Goal: Transaction & Acquisition: Purchase product/service

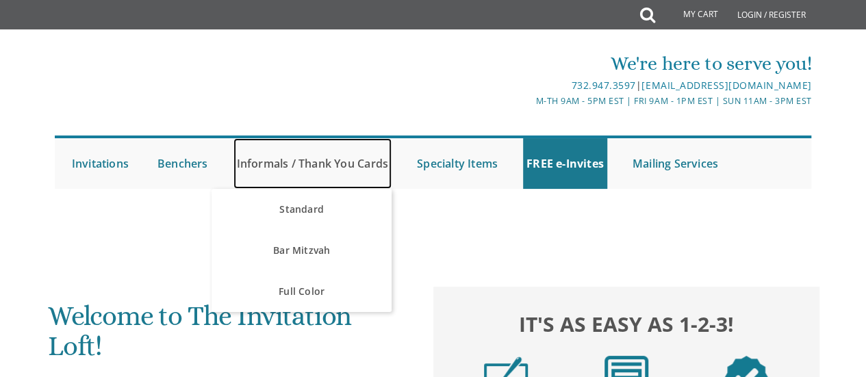
click at [333, 168] on link "Informals / Thank You Cards" at bounding box center [312, 163] width 158 height 51
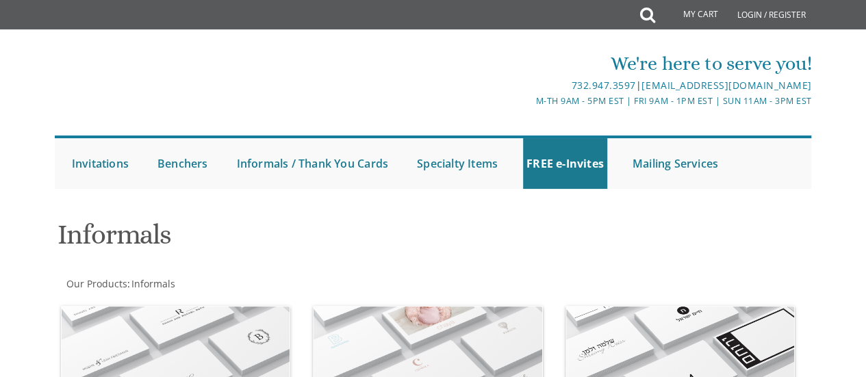
click at [309, 213] on div "Informals" at bounding box center [304, 236] width 515 height 54
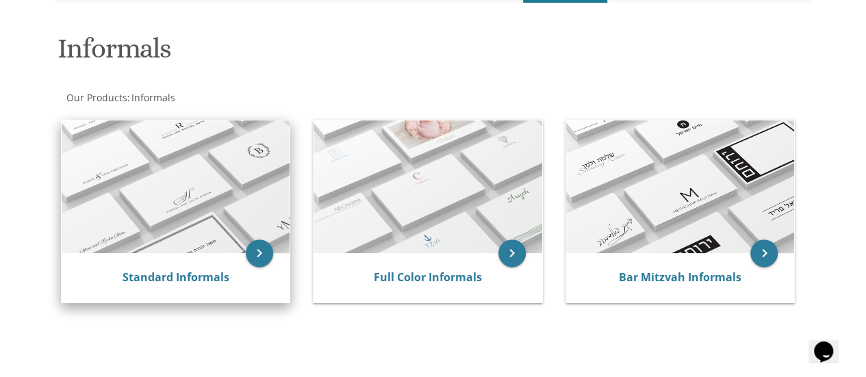
click at [153, 265] on div "Standard Informals" at bounding box center [176, 277] width 229 height 49
click at [174, 283] on link "Standard Informals" at bounding box center [176, 277] width 107 height 15
click at [258, 258] on icon "keyboard_arrow_right" at bounding box center [259, 253] width 27 height 27
click at [172, 274] on link "Standard Informals" at bounding box center [176, 277] width 107 height 15
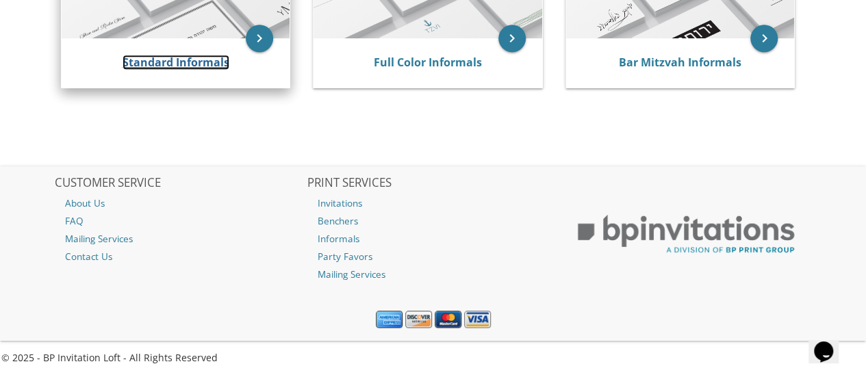
scroll to position [345, 0]
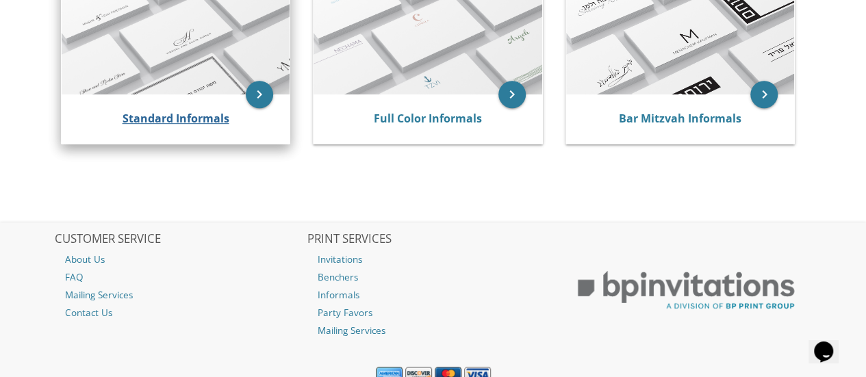
click at [192, 58] on img at bounding box center [176, 28] width 229 height 133
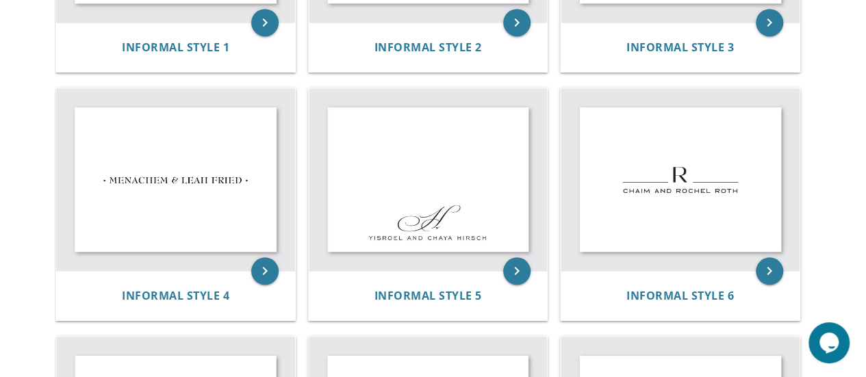
scroll to position [434, 0]
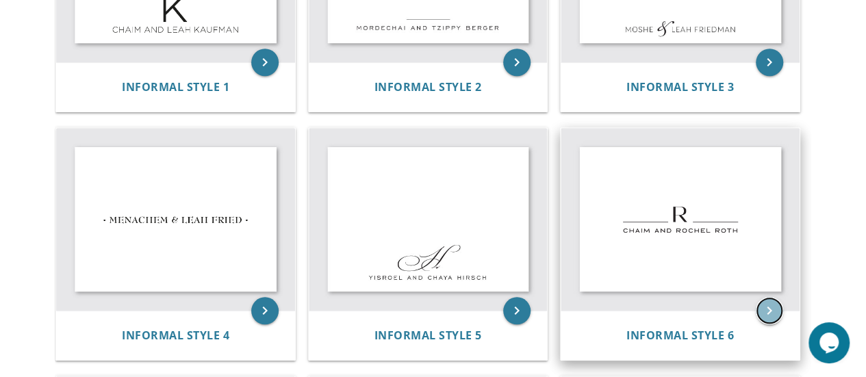
click at [767, 311] on icon "keyboard_arrow_right" at bounding box center [769, 310] width 27 height 27
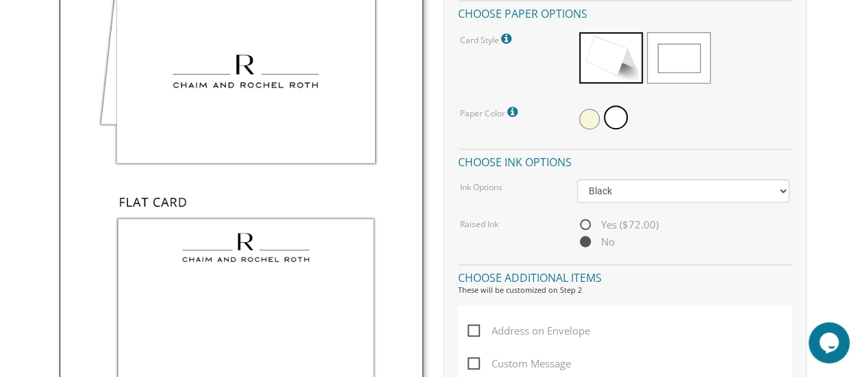
scroll to position [524, 0]
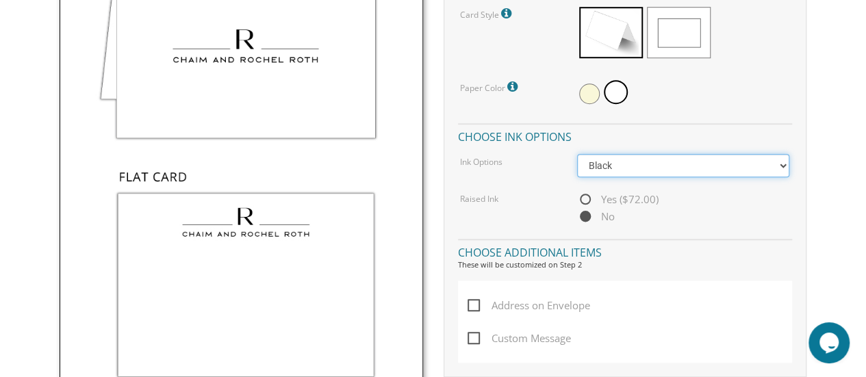
click at [641, 164] on select "Black Colored Ink ($32.00)" at bounding box center [683, 165] width 213 height 23
select select "Standard"
click at [577, 154] on select "Black Colored Ink ($32.00)" at bounding box center [683, 165] width 213 height 23
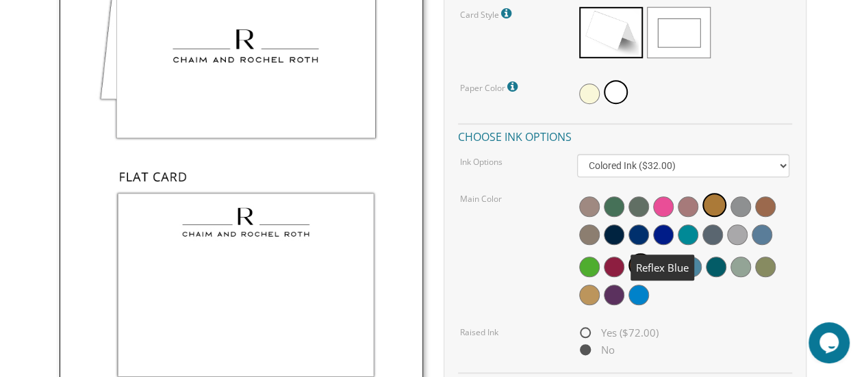
click at [665, 235] on span at bounding box center [663, 235] width 21 height 21
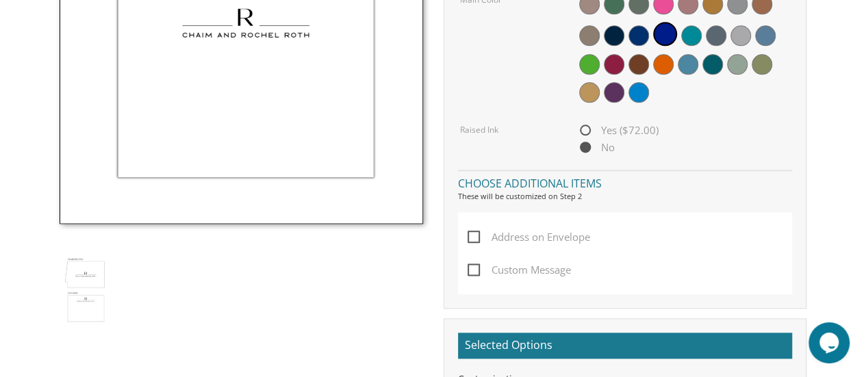
scroll to position [723, 0]
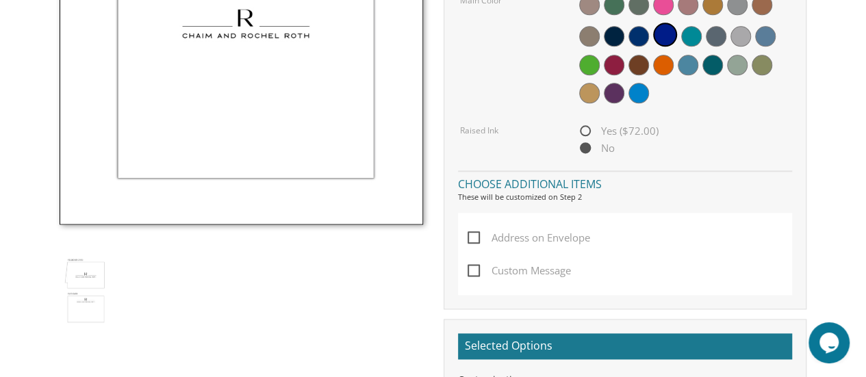
click at [471, 238] on span "Address on Envelope" at bounding box center [529, 237] width 123 height 17
click at [471, 238] on input "Address on Envelope" at bounding box center [472, 236] width 9 height 9
checkbox input "true"
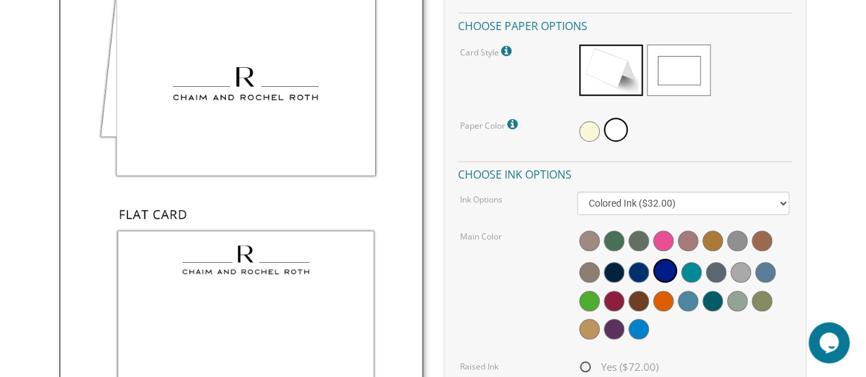
scroll to position [484, 0]
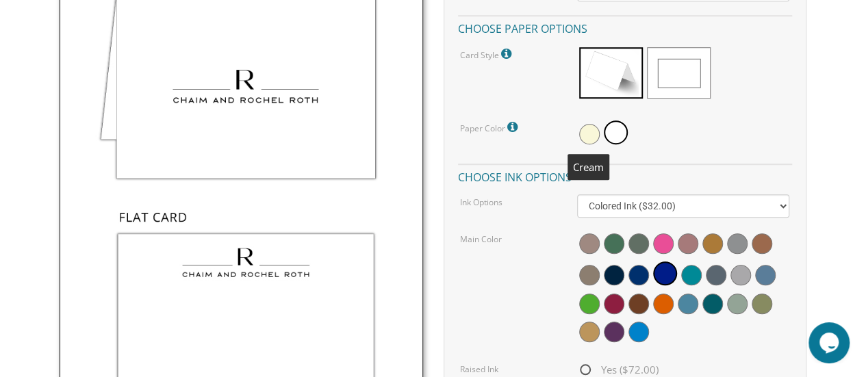
click at [582, 136] on span at bounding box center [589, 134] width 21 height 21
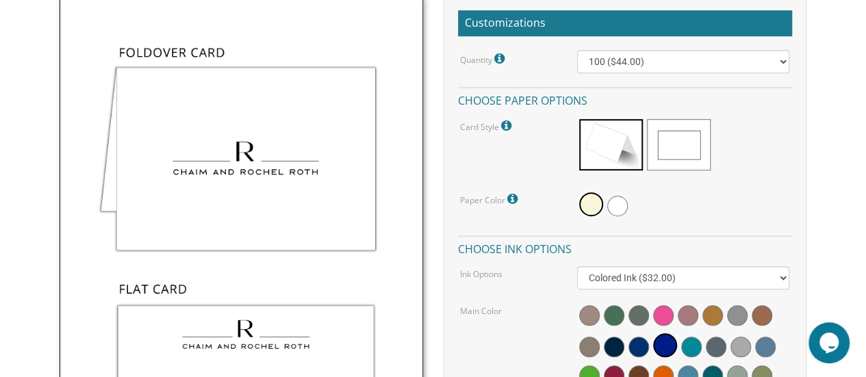
scroll to position [411, 0]
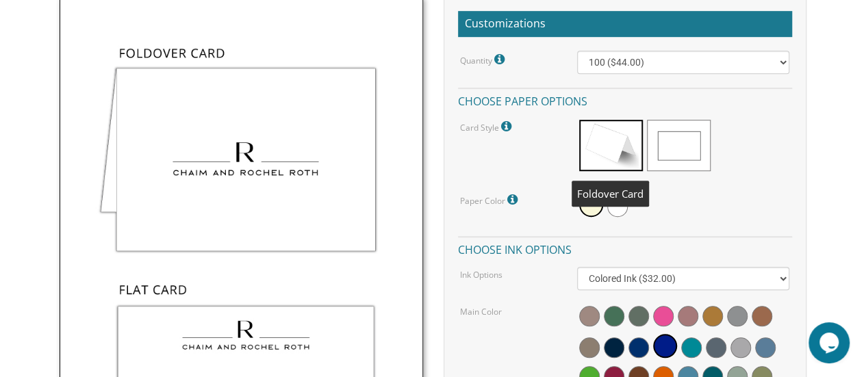
click at [620, 147] on span at bounding box center [611, 145] width 64 height 51
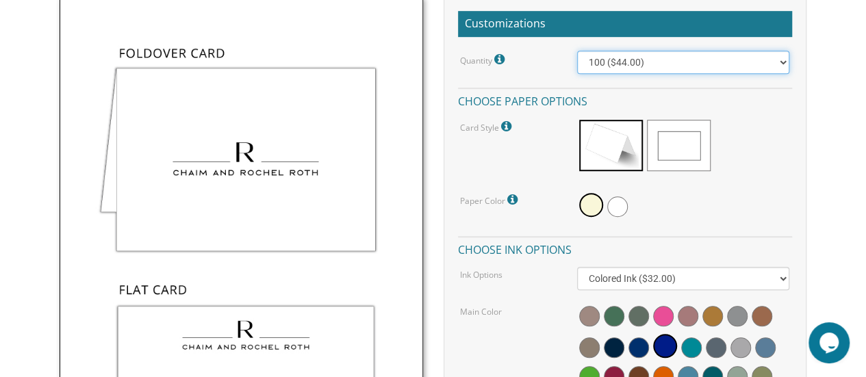
click at [784, 60] on select "100 ($44.00) 200 ($63.00) 300 ($82.00) 400 ($101.00) 500 ($120.00) 600 ($139.00…" at bounding box center [683, 62] width 213 height 23
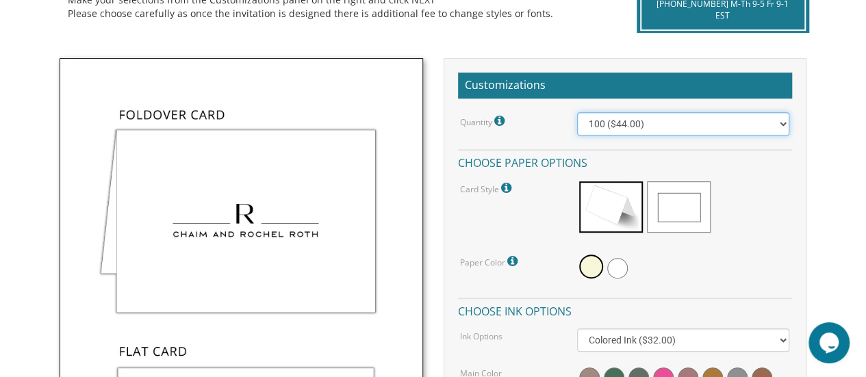
scroll to position [357, 0]
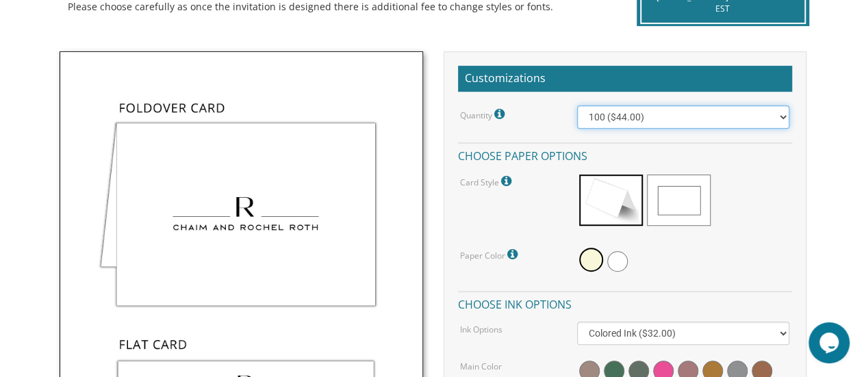
click at [719, 117] on select "100 ($44.00) 200 ($63.00) 300 ($82.00) 400 ($101.00) 500 ($120.00) 600 ($139.00…" at bounding box center [683, 116] width 213 height 23
select select "400"
click at [577, 105] on select "100 ($44.00) 200 ($63.00) 300 ($82.00) 400 ($101.00) 500 ($120.00) 600 ($139.00…" at bounding box center [683, 116] width 213 height 23
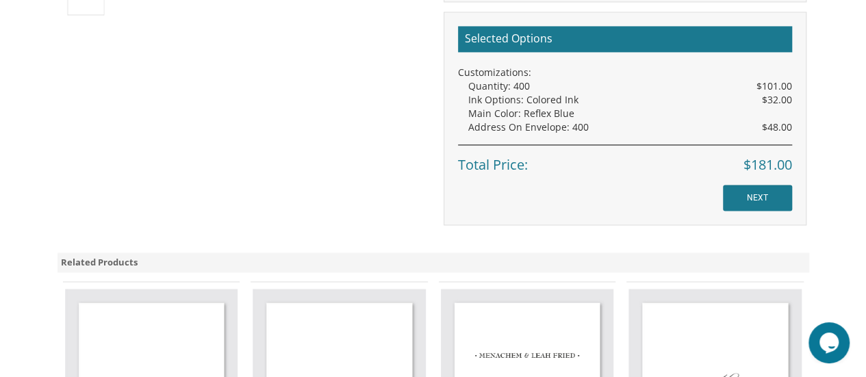
scroll to position [1028, 0]
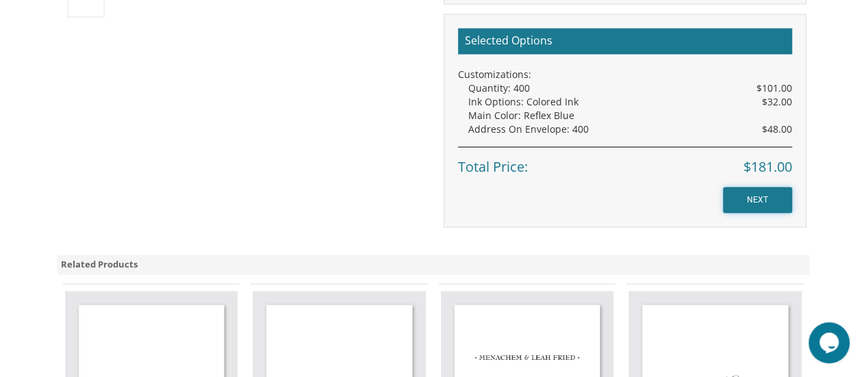
click at [738, 204] on input "NEXT" at bounding box center [757, 200] width 69 height 26
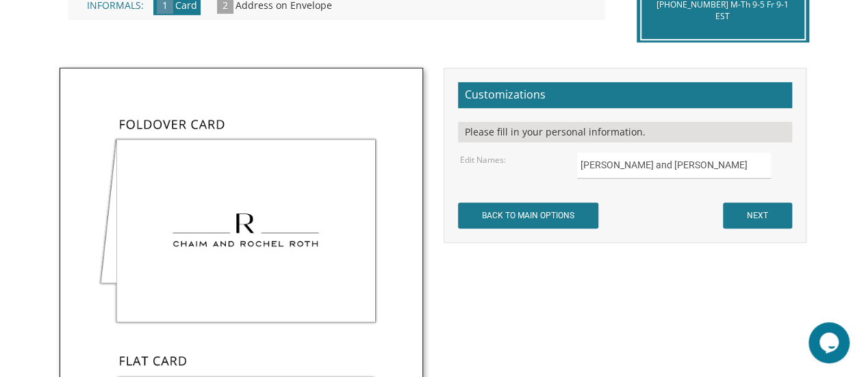
scroll to position [369, 0]
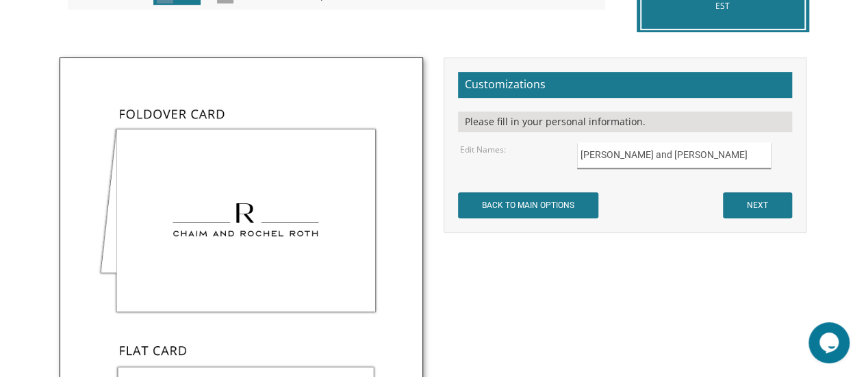
drag, startPoint x: 685, startPoint y: 155, endPoint x: 568, endPoint y: 155, distance: 117.0
click at [568, 155] on div "Chaim and Rochel Roth" at bounding box center [683, 155] width 233 height 27
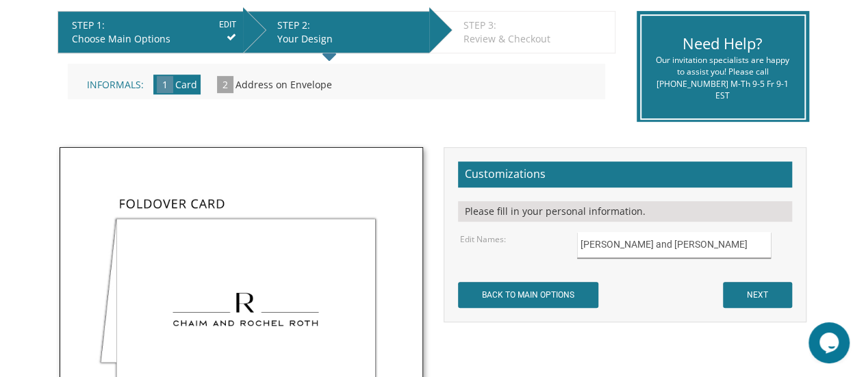
scroll to position [281, 0]
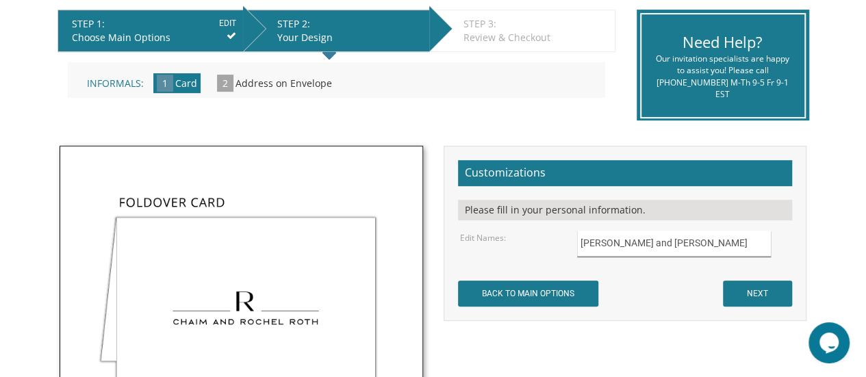
type input "[PERSON_NAME] and [PERSON_NAME]"
click at [765, 295] on input "NEXT" at bounding box center [757, 294] width 69 height 26
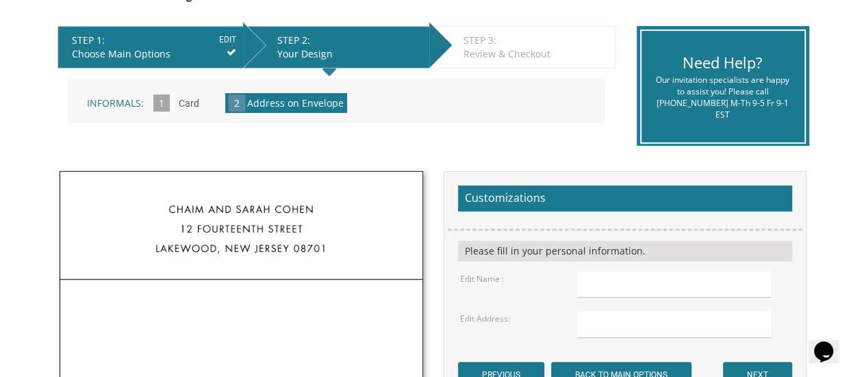
scroll to position [266, 0]
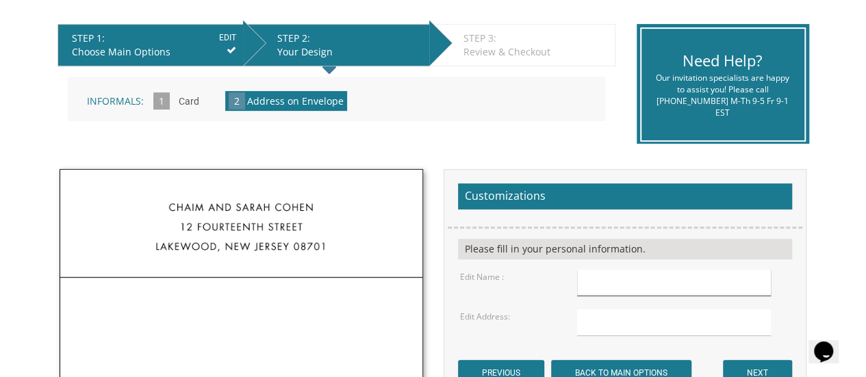
click at [609, 272] on input "text" at bounding box center [674, 283] width 194 height 27
type input "[PERSON_NAME] and [PERSON_NAME]"
click at [593, 325] on input "text" at bounding box center [674, 322] width 194 height 27
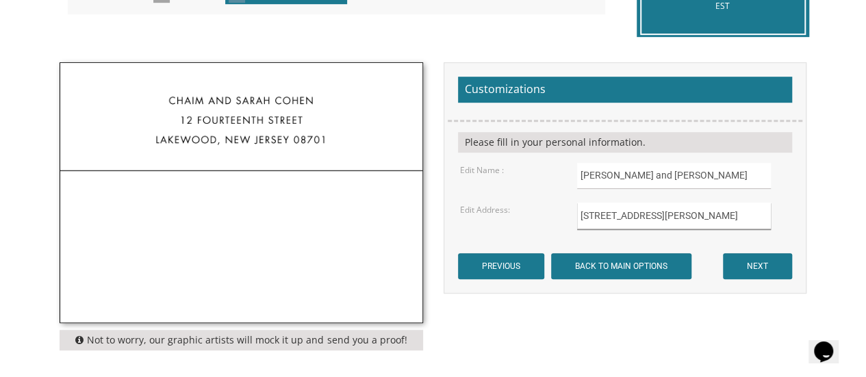
scroll to position [372, 0]
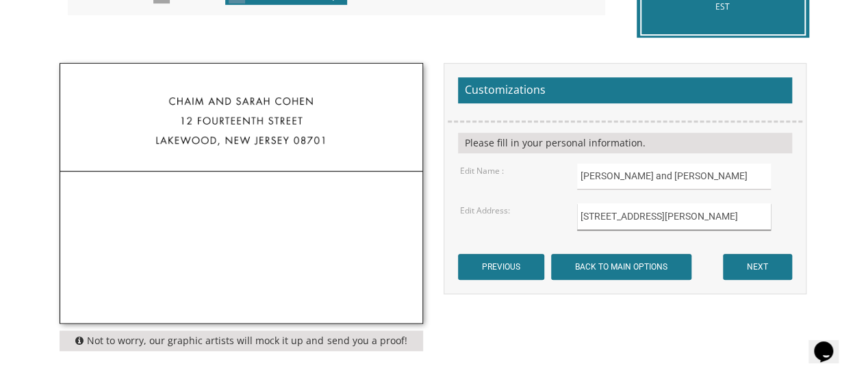
type input "2150 Milton Road"
click at [458, 254] on input "PREVIOUS" at bounding box center [501, 267] width 86 height 26
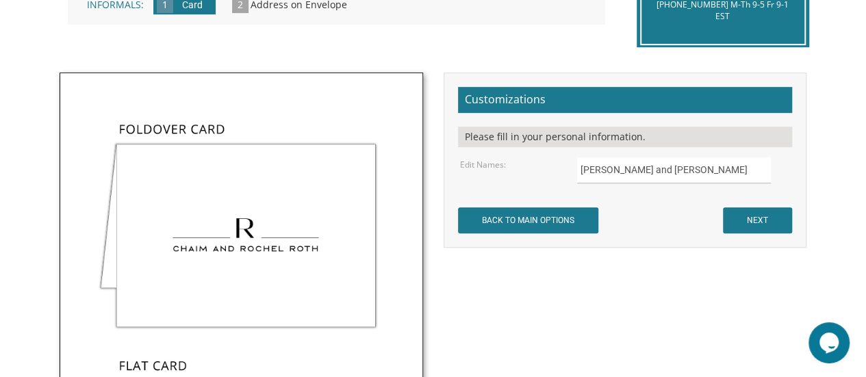
scroll to position [382, 0]
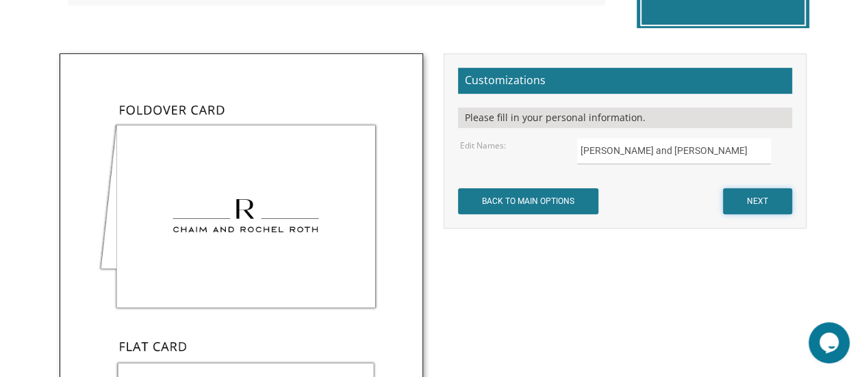
click at [753, 195] on input "NEXT" at bounding box center [757, 201] width 69 height 26
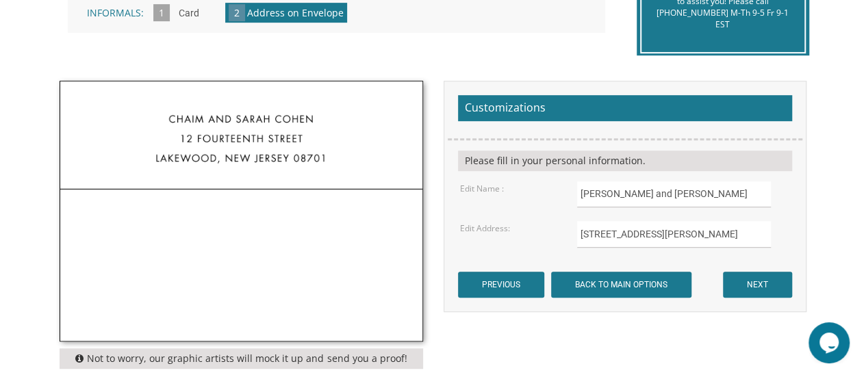
scroll to position [355, 0]
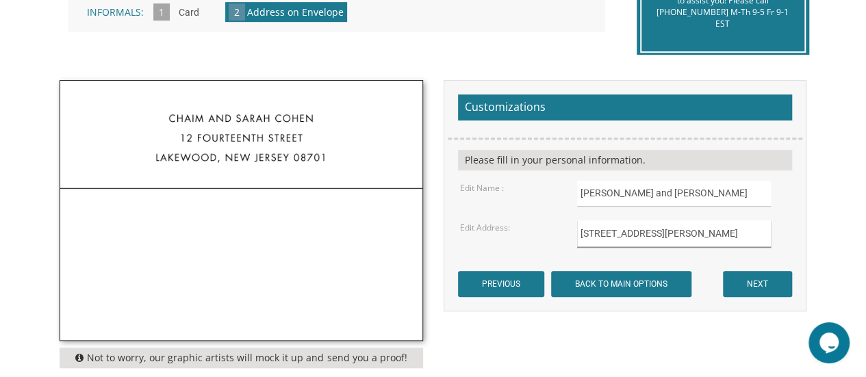
click at [666, 232] on input "2150 Milton Road" at bounding box center [674, 233] width 194 height 27
click at [656, 233] on input "2150 Milton Road Cleveland Ohio" at bounding box center [674, 233] width 194 height 27
click at [458, 271] on input "PREVIOUS" at bounding box center [501, 284] width 86 height 26
click at [767, 235] on input "2150 Milton Road Apt 310 Cleveland Ohio" at bounding box center [674, 233] width 194 height 27
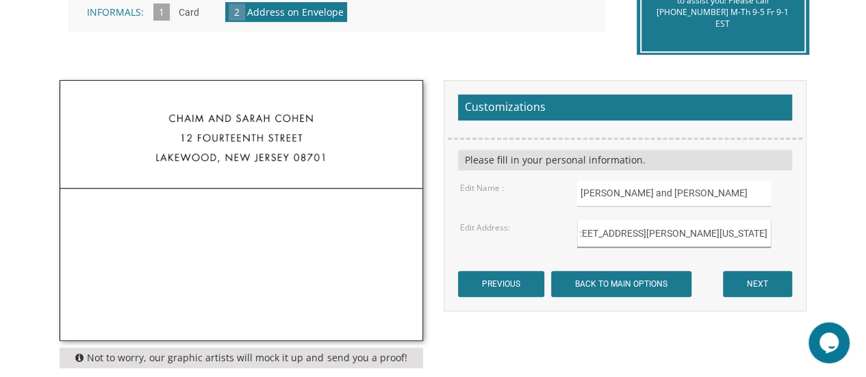
click at [668, 242] on input "[STREET_ADDRESS][PERSON_NAME][US_STATE]" at bounding box center [674, 233] width 194 height 27
type input "[STREET_ADDRESS][PERSON_NAME][US_STATE]"
click at [743, 282] on input "NEXT" at bounding box center [757, 284] width 69 height 26
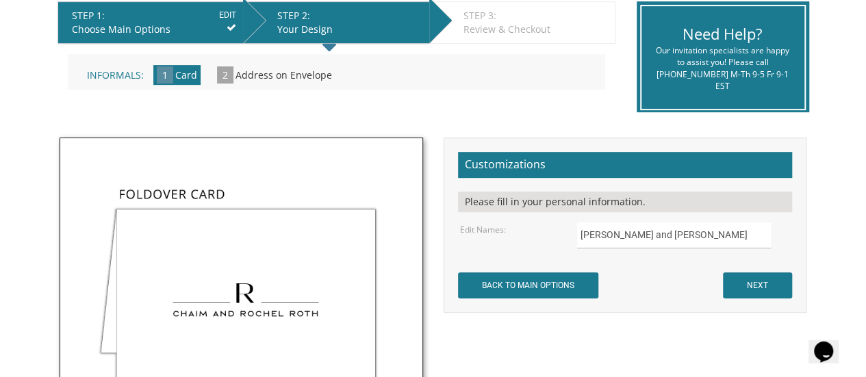
scroll to position [293, 0]
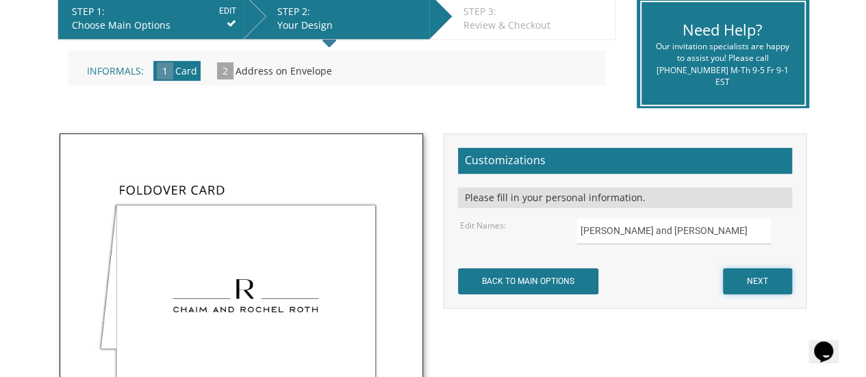
click at [760, 280] on input "NEXT" at bounding box center [757, 281] width 69 height 26
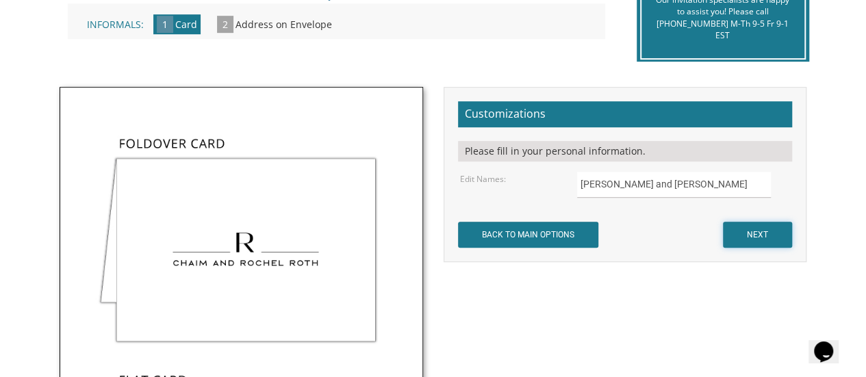
scroll to position [383, 0]
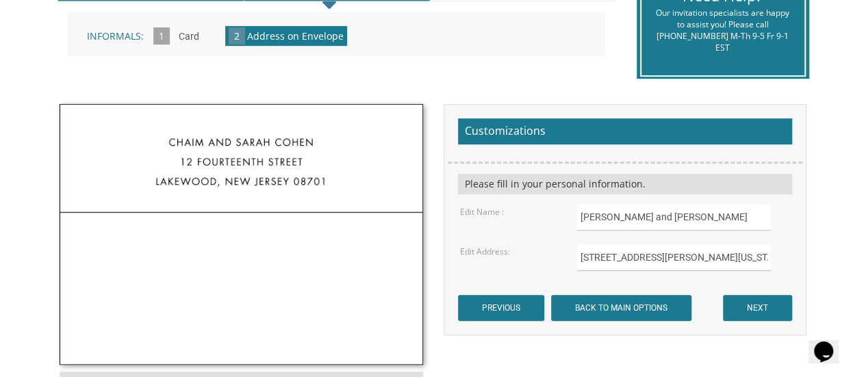
scroll to position [340, 0]
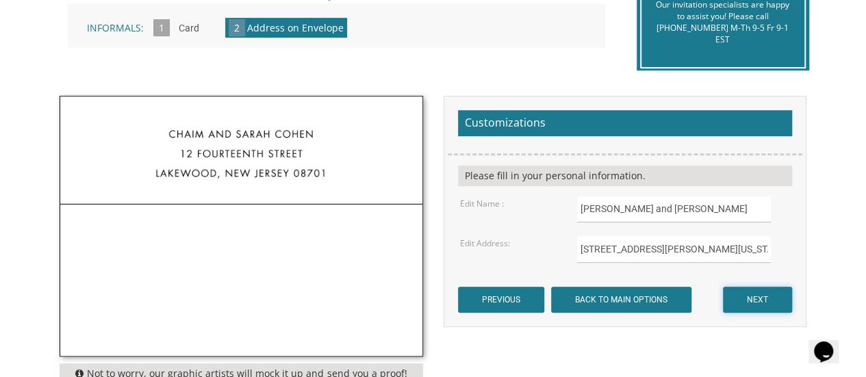
click at [742, 300] on input "NEXT" at bounding box center [757, 300] width 69 height 26
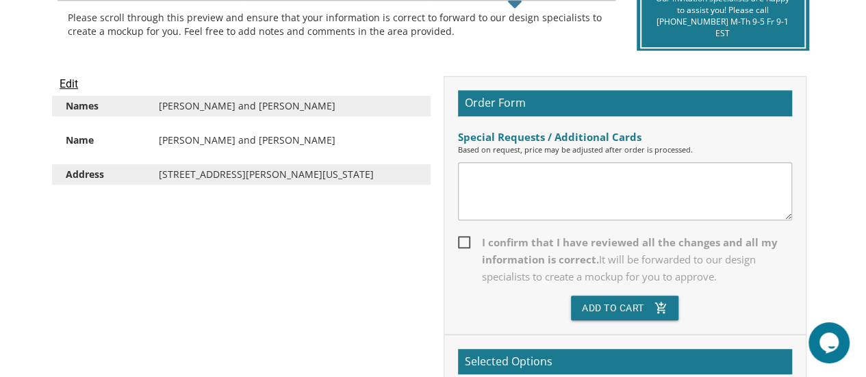
scroll to position [343, 0]
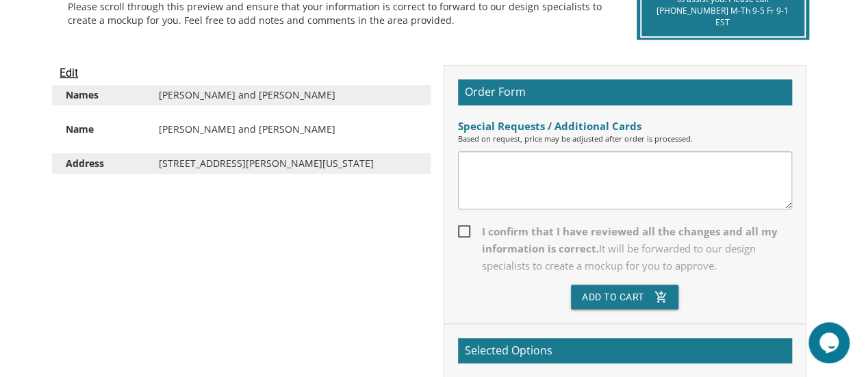
click at [464, 232] on span "I confirm that I have reviewed all the changes and all my information is correc…" at bounding box center [625, 248] width 334 height 51
click at [464, 232] on input "I confirm that I have reviewed all the changes and all my information is correc…" at bounding box center [462, 230] width 9 height 9
checkbox input "true"
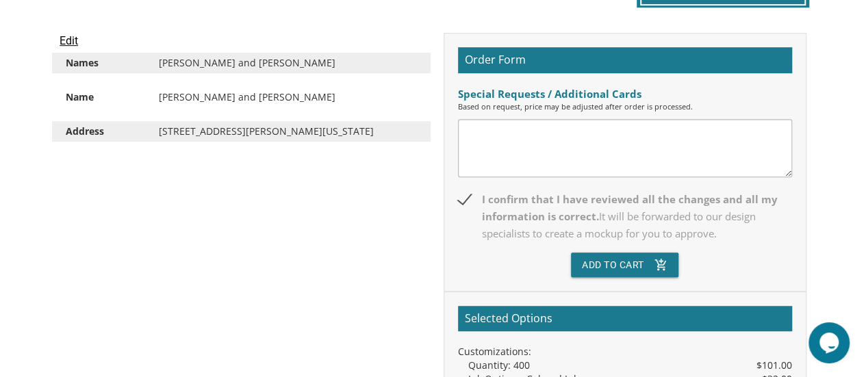
scroll to position [371, 0]
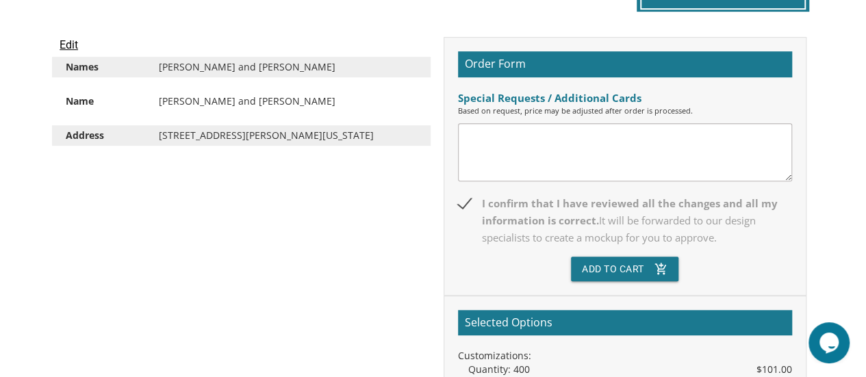
click at [478, 131] on textarea at bounding box center [625, 152] width 334 height 58
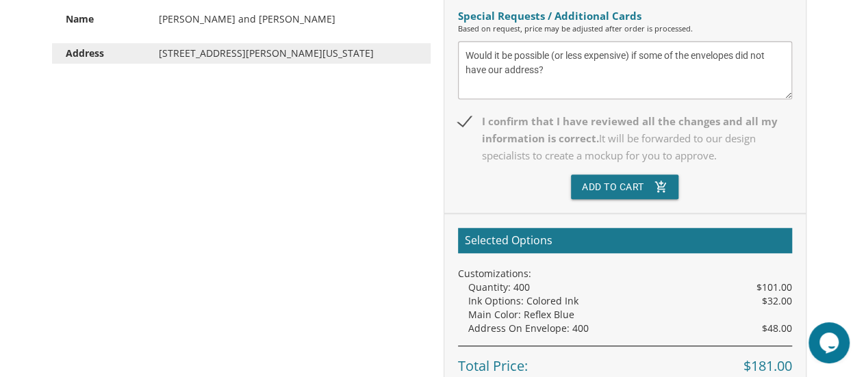
scroll to position [479, 0]
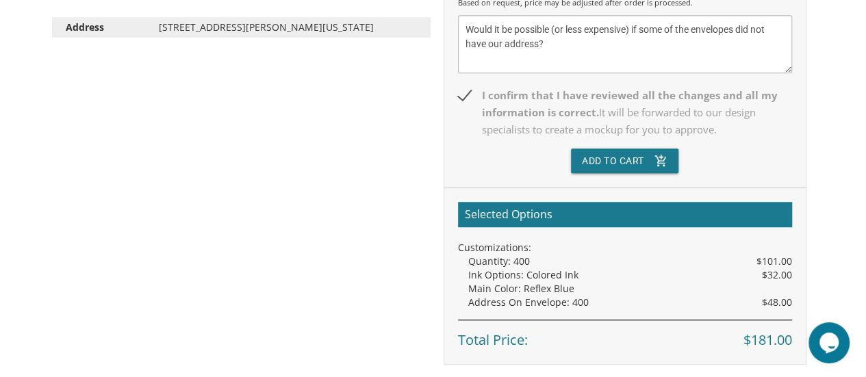
type textarea "Would it be possible (or less expensive) if some of the envelopes did not have …"
click at [426, 270] on div "Edit Names Basya and Adam Zahler Name Basya and Adam Zahler Address 2150 Milton…" at bounding box center [432, 147] width 767 height 436
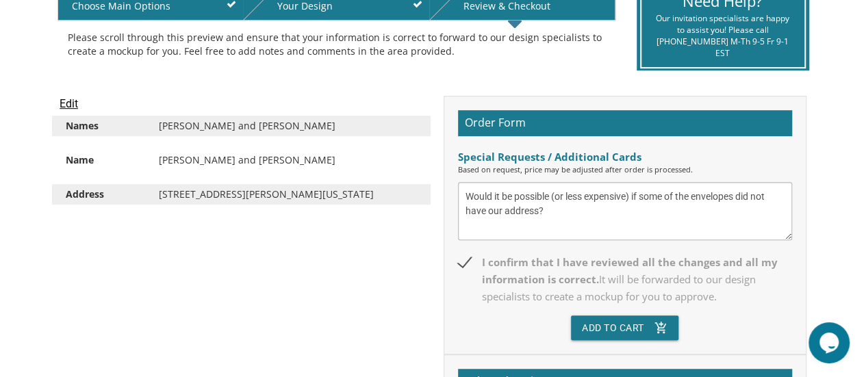
scroll to position [309, 0]
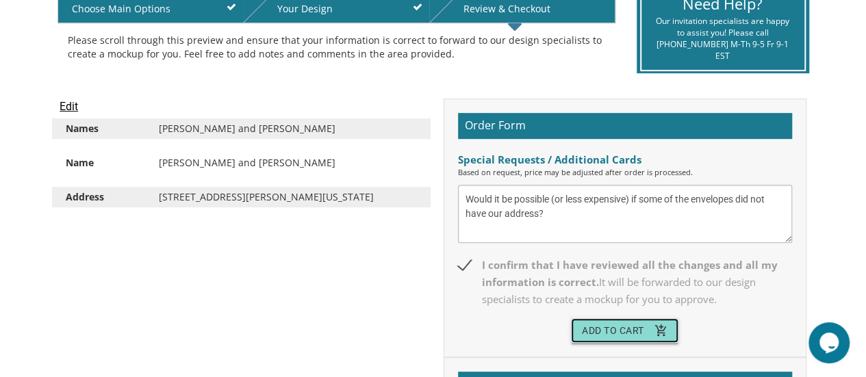
click at [658, 326] on icon "add_shopping_cart" at bounding box center [661, 330] width 14 height 25
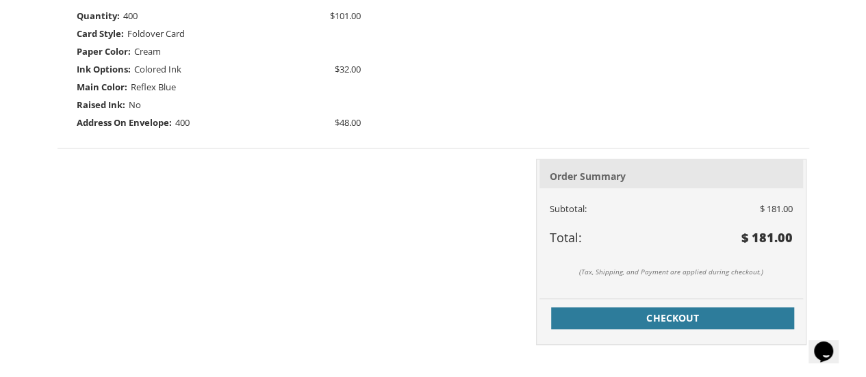
scroll to position [508, 0]
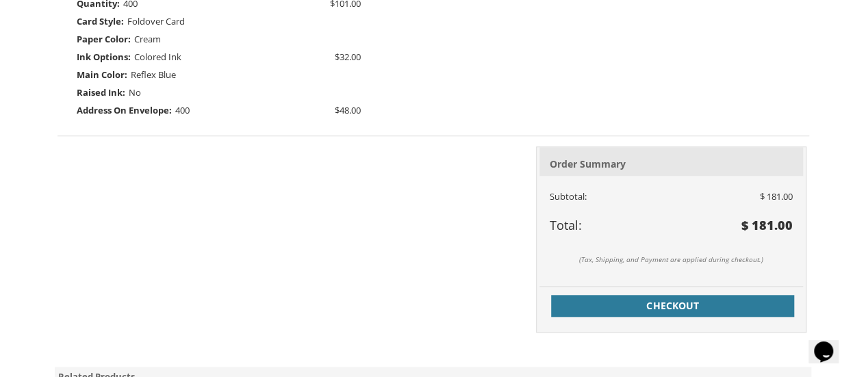
click at [188, 110] on span "400" at bounding box center [182, 110] width 14 height 12
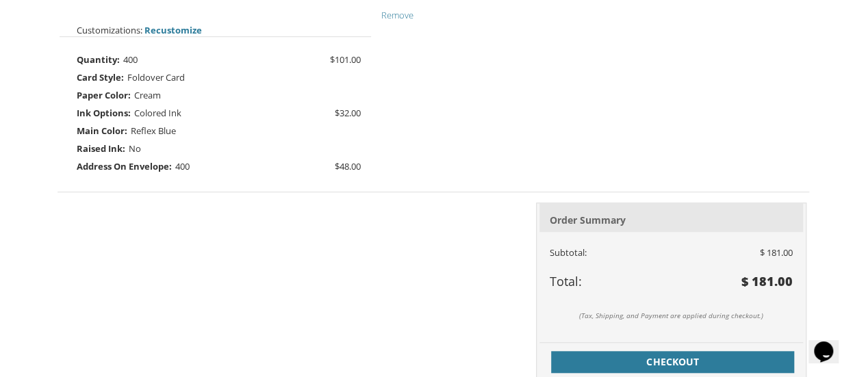
scroll to position [449, 0]
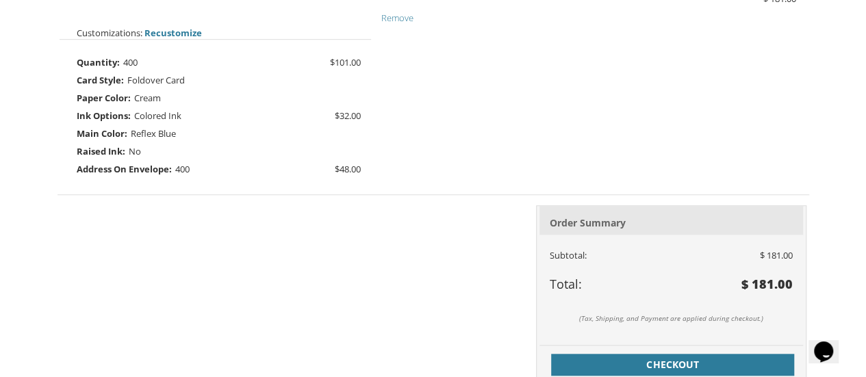
click at [185, 166] on span "400" at bounding box center [182, 169] width 14 height 12
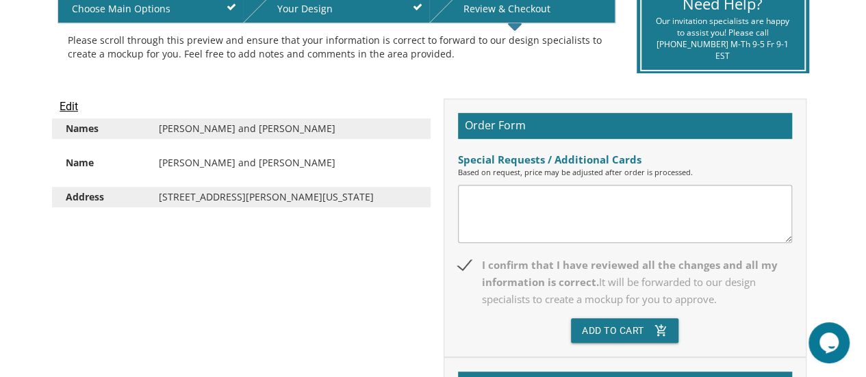
click at [253, 192] on div "[STREET_ADDRESS][PERSON_NAME][US_STATE]" at bounding box center [288, 197] width 279 height 14
click at [497, 202] on textarea at bounding box center [625, 214] width 334 height 58
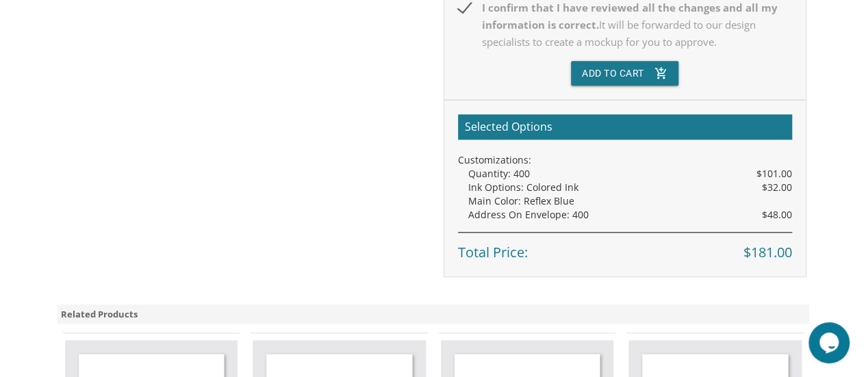
scroll to position [567, 0]
type textarea "Would it be cheaper if only 300 of the cards had our address on the envelope?"
click at [576, 217] on div "Address On Envelope: 400 $48.00" at bounding box center [630, 215] width 324 height 14
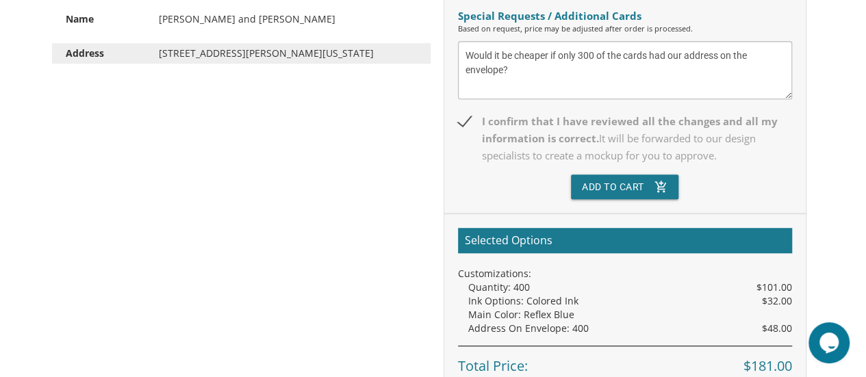
scroll to position [452, 0]
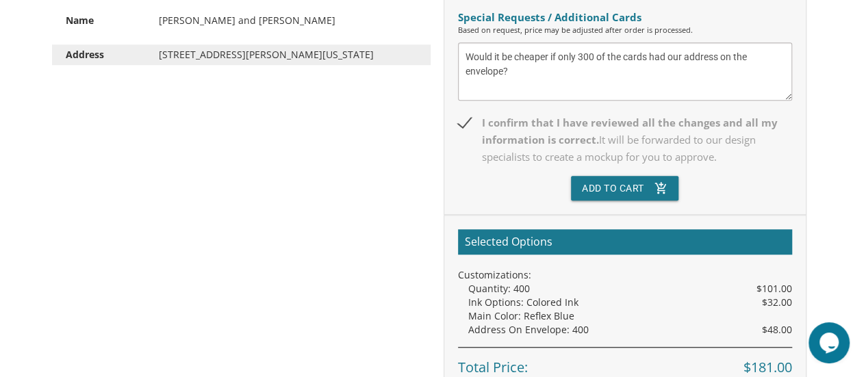
click at [595, 53] on textarea "Would it be cheaper if only 300 of the cards had our address on the envelope?" at bounding box center [625, 71] width 334 height 58
click at [582, 55] on textarea "Would it be cheaper if only 300 of the cards had our address on the envelope?" at bounding box center [625, 71] width 334 height 58
click at [604, 187] on button "Add To Cart add_shopping_cart" at bounding box center [625, 188] width 108 height 25
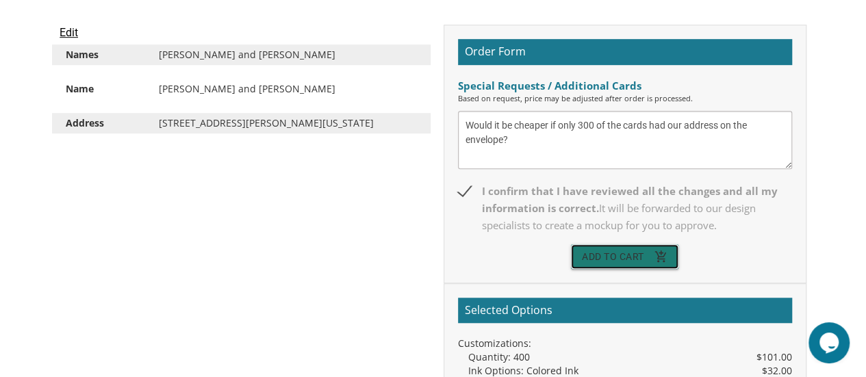
scroll to position [382, 0]
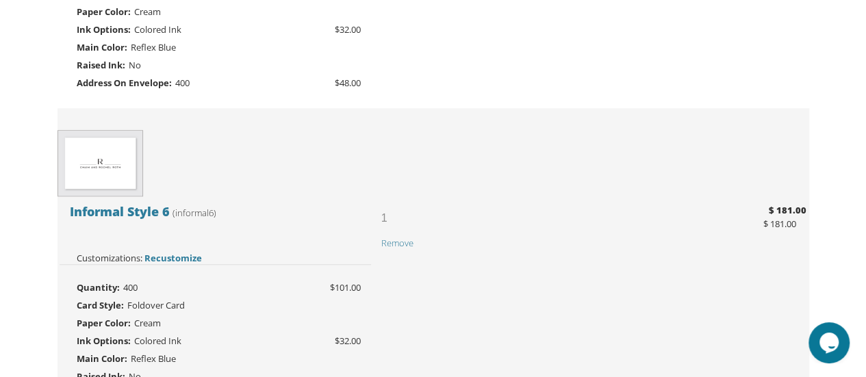
scroll to position [548, 0]
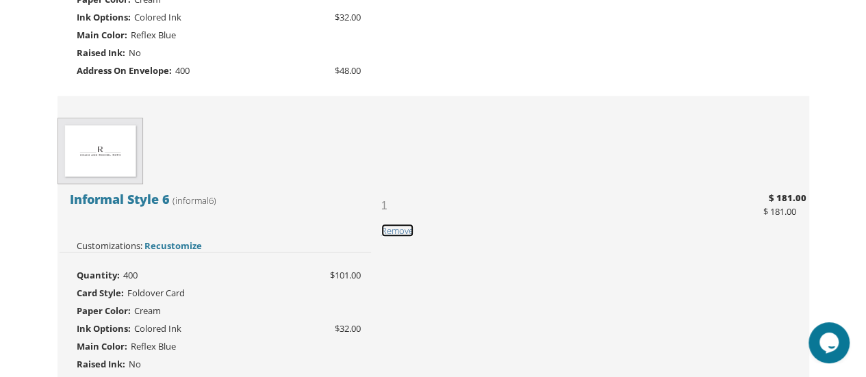
click at [403, 229] on span "Remove" at bounding box center [397, 231] width 32 height 12
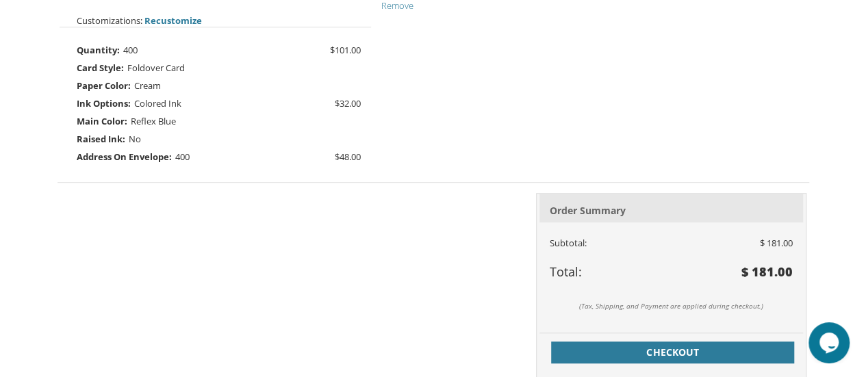
scroll to position [472, 0]
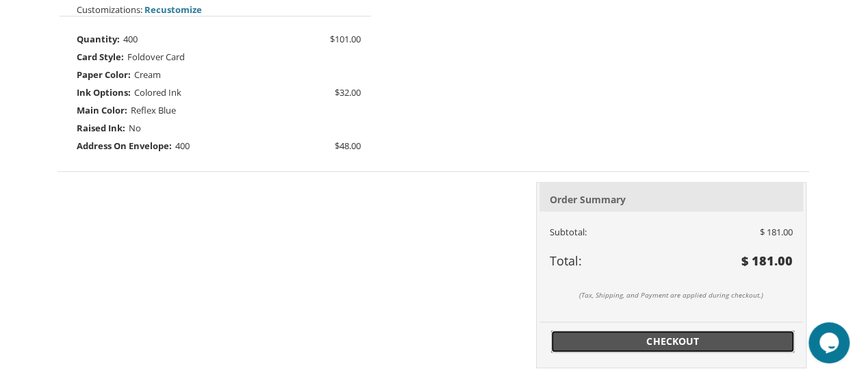
click at [667, 344] on span "Checkout" at bounding box center [672, 342] width 227 height 14
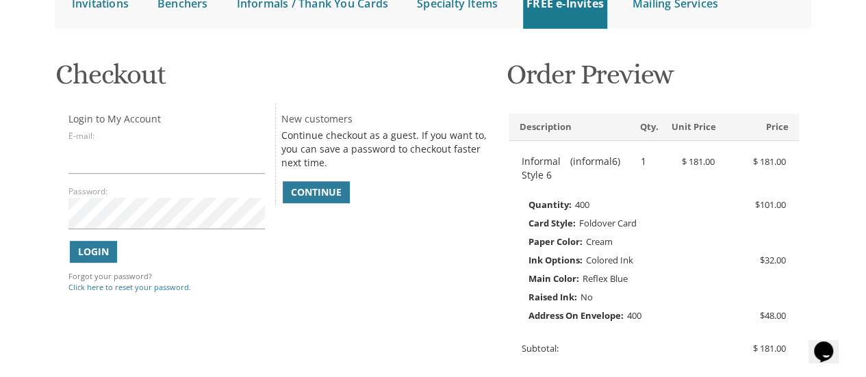
scroll to position [164, 0]
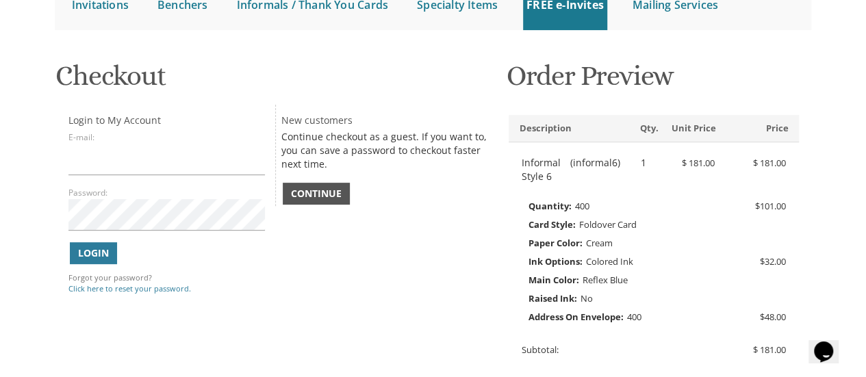
click at [338, 191] on span "Continue" at bounding box center [316, 194] width 51 height 14
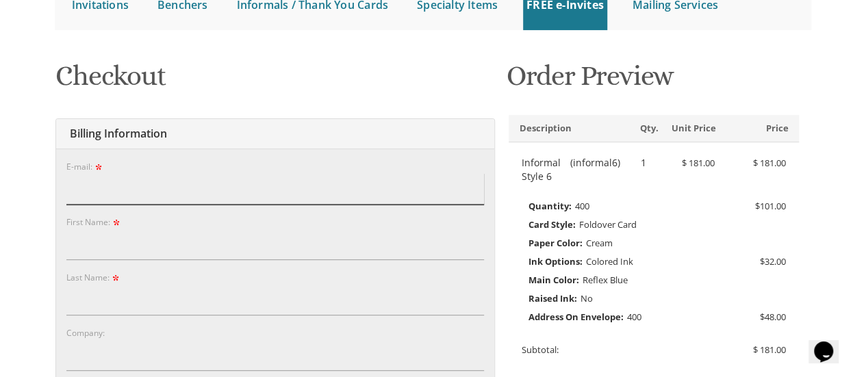
click at [311, 179] on input "E-mail:" at bounding box center [275, 188] width 418 height 31
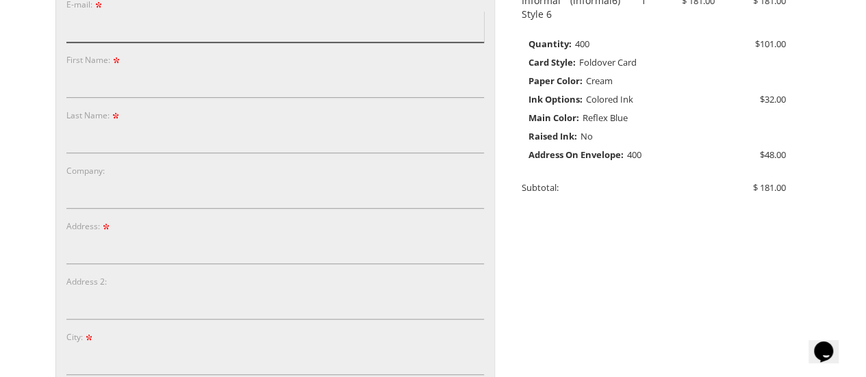
scroll to position [281, 0]
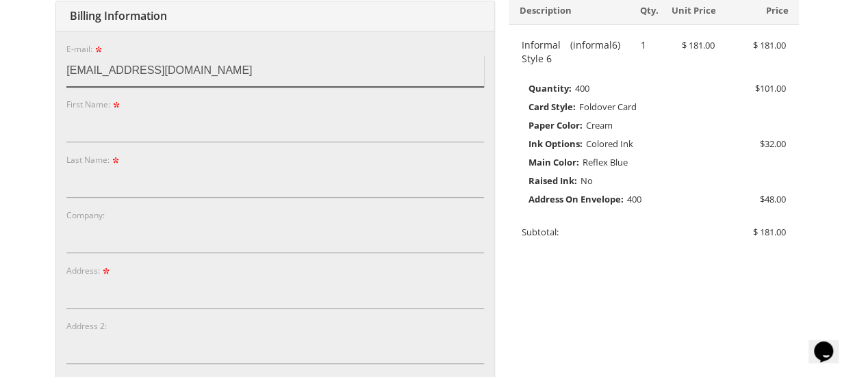
type input "[EMAIL_ADDRESS][DOMAIN_NAME]"
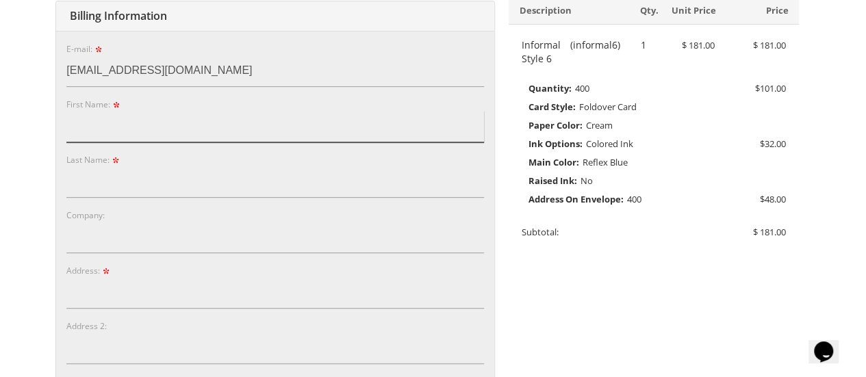
click at [123, 119] on input "First Name:" at bounding box center [275, 126] width 418 height 31
type input "[PERSON_NAME]"
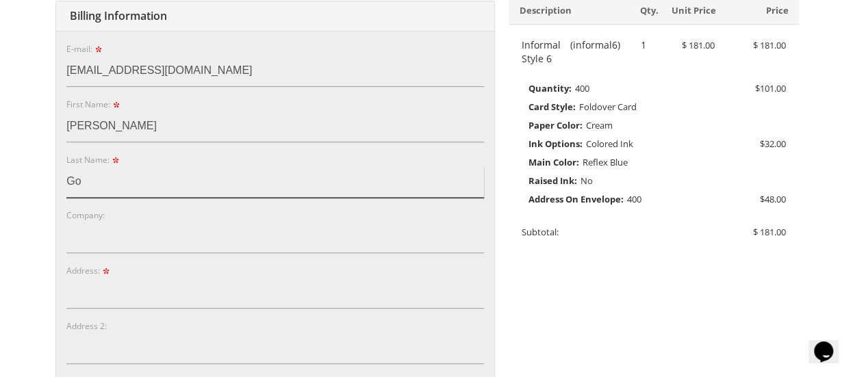
type input "G"
type input "[PERSON_NAME]"
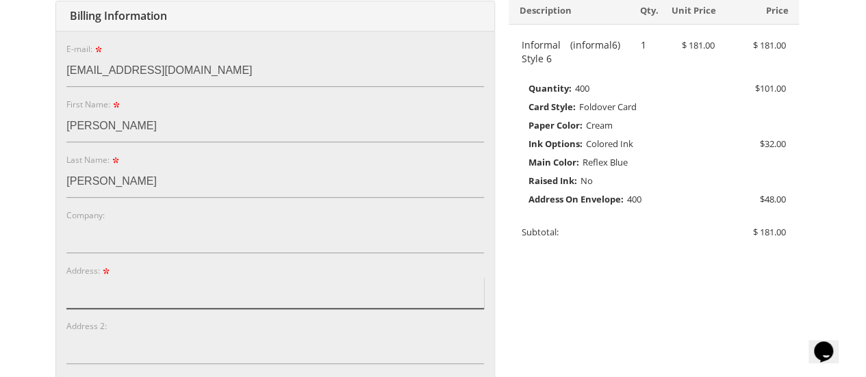
click at [108, 294] on input "Address:" at bounding box center [275, 292] width 418 height 31
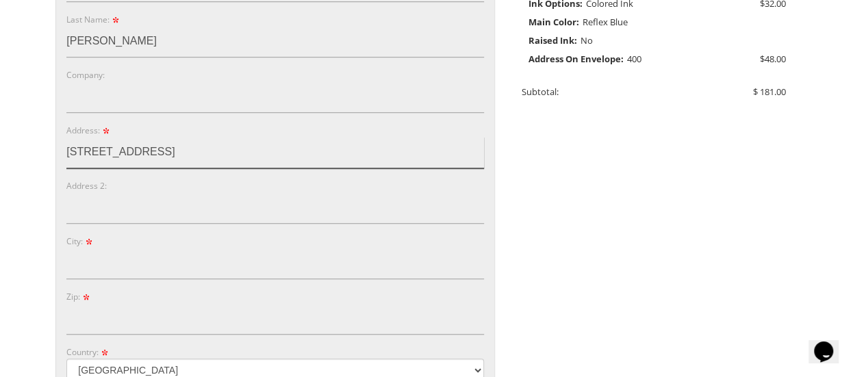
scroll to position [422, 0]
type input "[STREET_ADDRESS]"
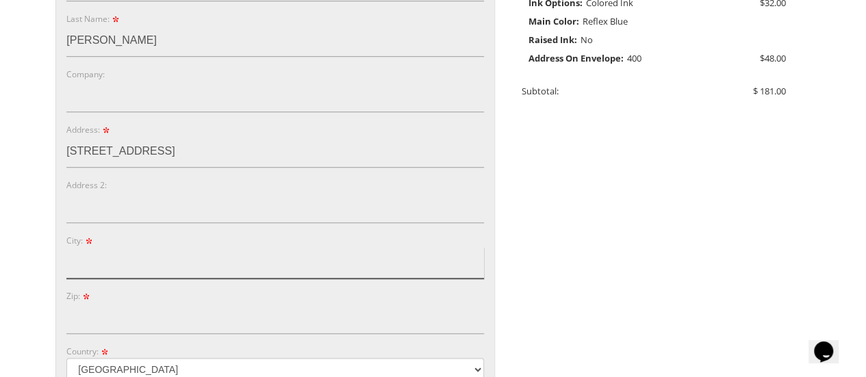
click at [92, 267] on input "City:" at bounding box center [275, 262] width 418 height 31
type input "[GEOGRAPHIC_DATA]"
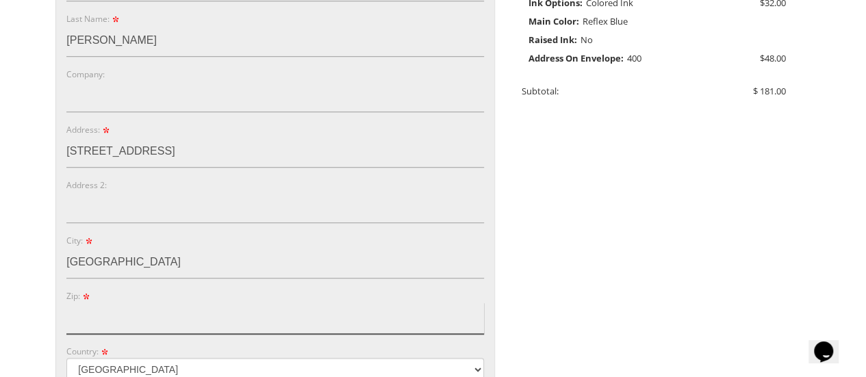
click at [90, 320] on input "Zip:" at bounding box center [275, 318] width 418 height 31
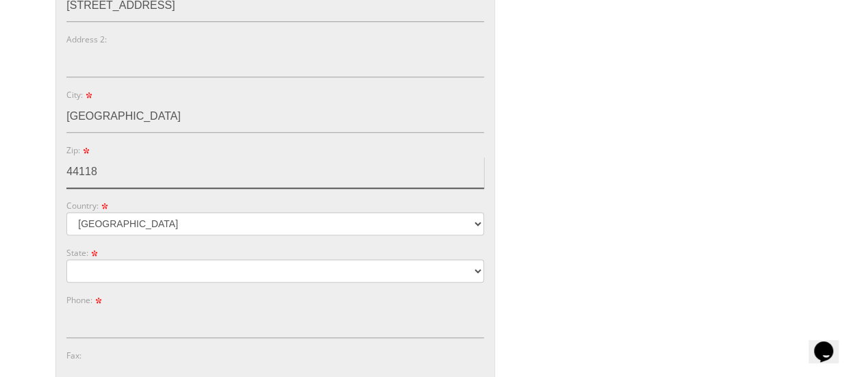
scroll to position [569, 0]
type input "44118"
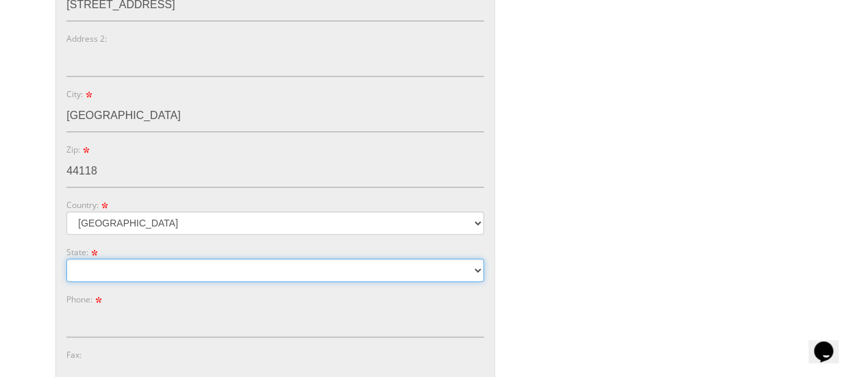
click at [127, 261] on select "[US_STATE] [US_STATE] [US_STATE]" at bounding box center [275, 270] width 418 height 23
select select "OH"
click at [66, 259] on select "[US_STATE] [US_STATE] [US_STATE]" at bounding box center [275, 270] width 418 height 23
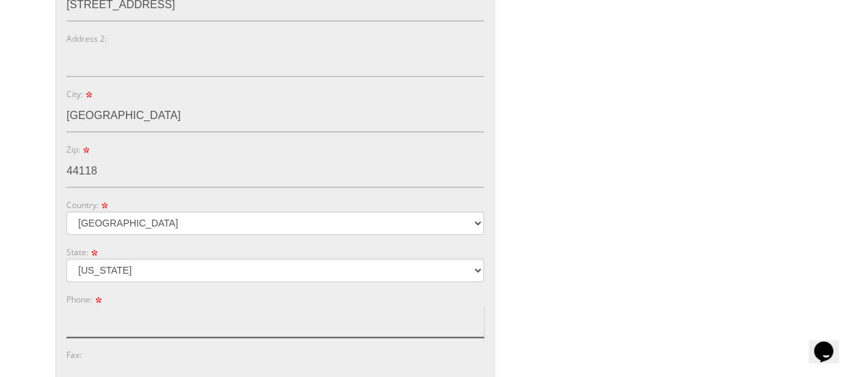
click at [107, 321] on input "Phone:" at bounding box center [275, 321] width 418 height 31
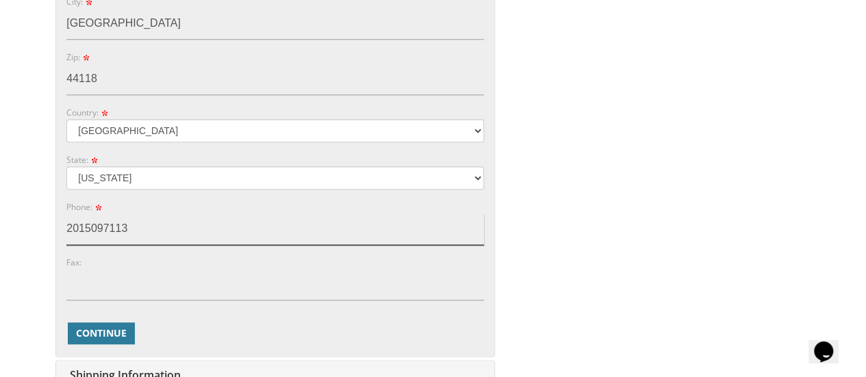
scroll to position [711, 0]
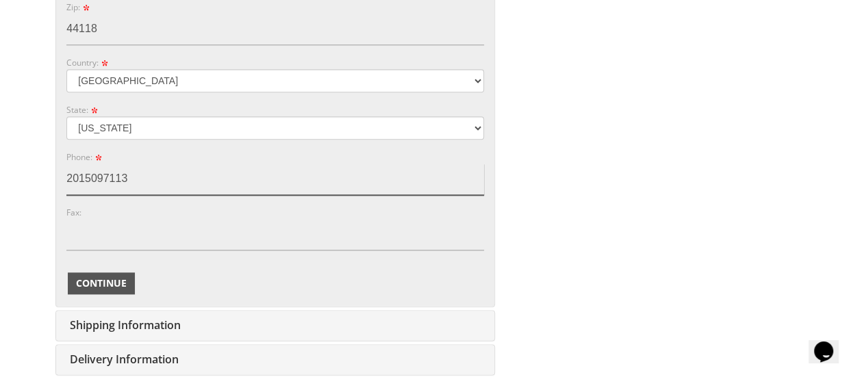
type input "2015097113"
click at [126, 286] on span "Continue" at bounding box center [101, 284] width 51 height 14
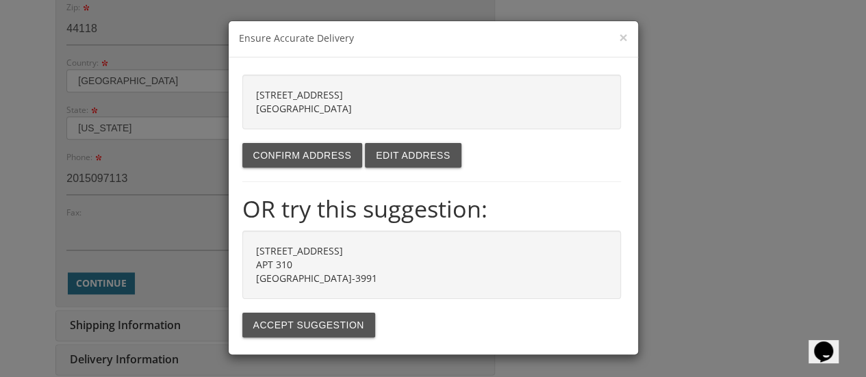
click at [285, 284] on div "2150 MILTON RD APT 310 UNIVERSITY HT OH 44118-3991" at bounding box center [431, 265] width 379 height 68
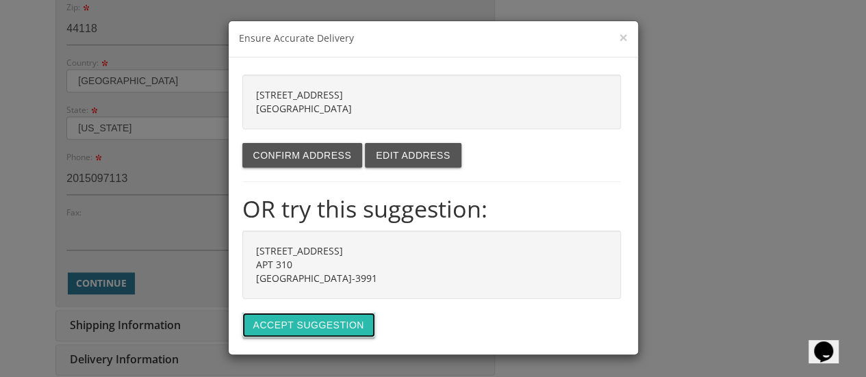
click at [292, 316] on button "Accept suggestion" at bounding box center [308, 325] width 133 height 25
type input "[STREET_ADDRESS]"
type input "APT 310"
type input "UNIVERSITY HT"
type input "44118-3991"
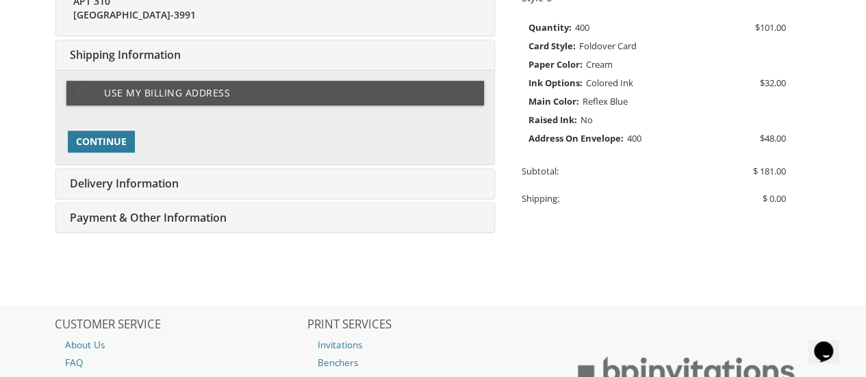
scroll to position [356, 0]
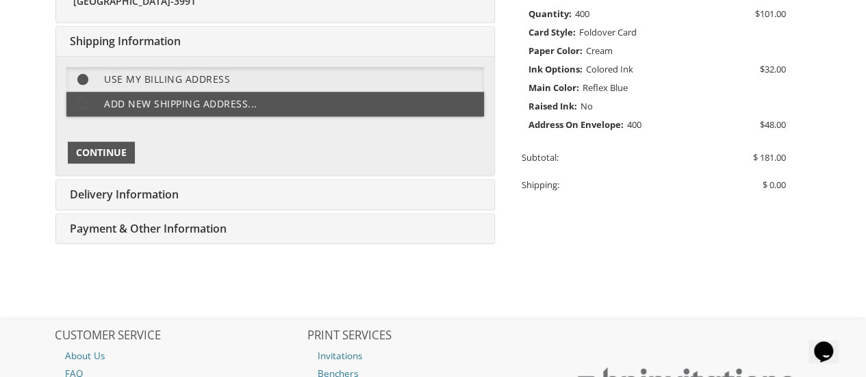
click at [118, 151] on span "Continue" at bounding box center [101, 153] width 51 height 14
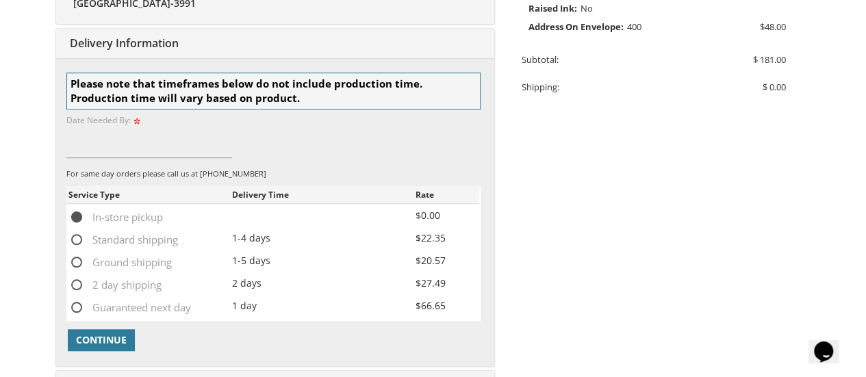
scroll to position [453, 0]
click at [77, 241] on span "Standard shipping" at bounding box center [123, 240] width 110 height 17
click at [77, 241] on input "Standard shipping" at bounding box center [72, 239] width 9 height 9
radio input "true"
click at [587, 253] on div "You are currently editing Order #. To place a new order you must exit editing m…" at bounding box center [432, 88] width 759 height 654
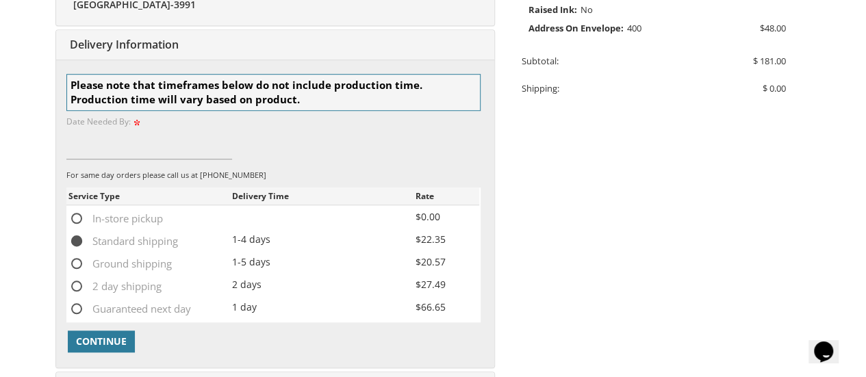
scroll to position [452, 0]
click at [77, 155] on input at bounding box center [149, 144] width 166 height 31
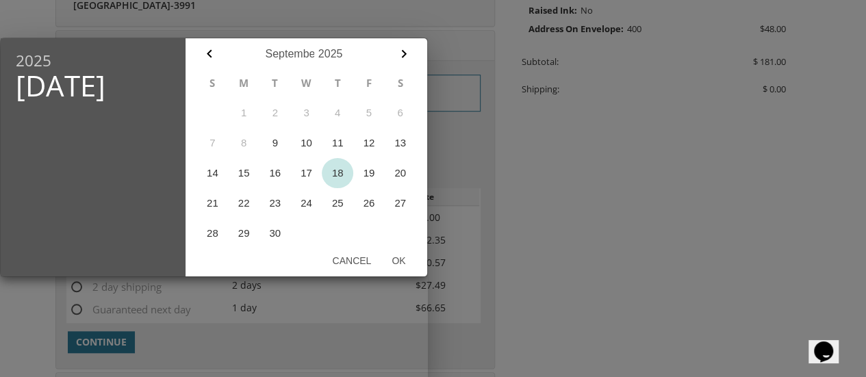
click at [337, 175] on button "18" at bounding box center [337, 173] width 31 height 30
click at [396, 257] on button "Ok" at bounding box center [398, 260] width 34 height 25
type input "Sep 18, 2025"
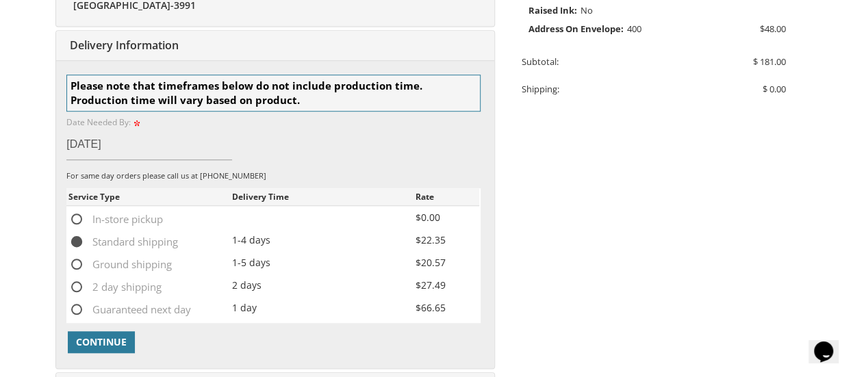
click at [75, 264] on span "Ground shipping" at bounding box center [119, 264] width 103 height 17
click at [75, 264] on input "Ground shipping" at bounding box center [72, 263] width 9 height 9
radio input "true"
click at [109, 149] on input "Sep 18, 2025" at bounding box center [149, 144] width 166 height 31
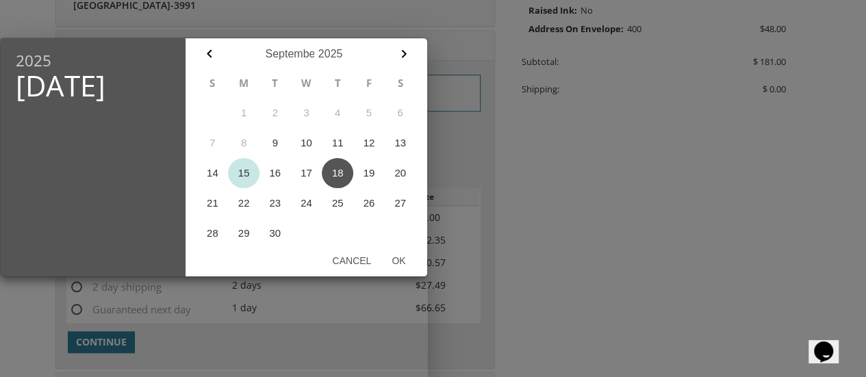
click at [242, 173] on button "15" at bounding box center [243, 173] width 31 height 30
click at [403, 251] on button "Ok" at bounding box center [398, 260] width 34 height 25
type input "Sep 15, 2025"
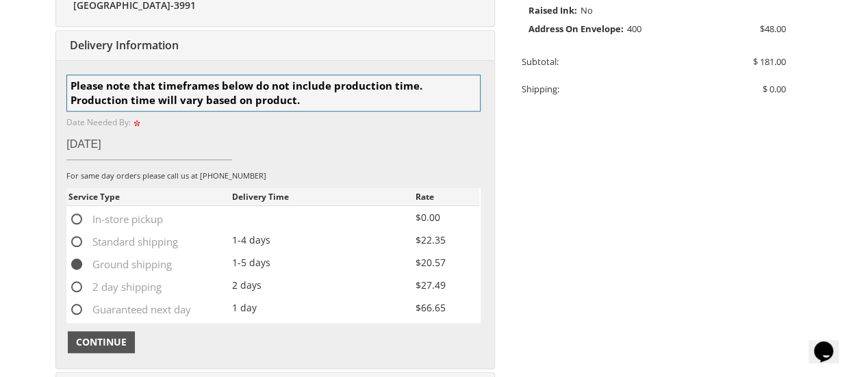
click at [101, 335] on span "Continue" at bounding box center [101, 342] width 51 height 14
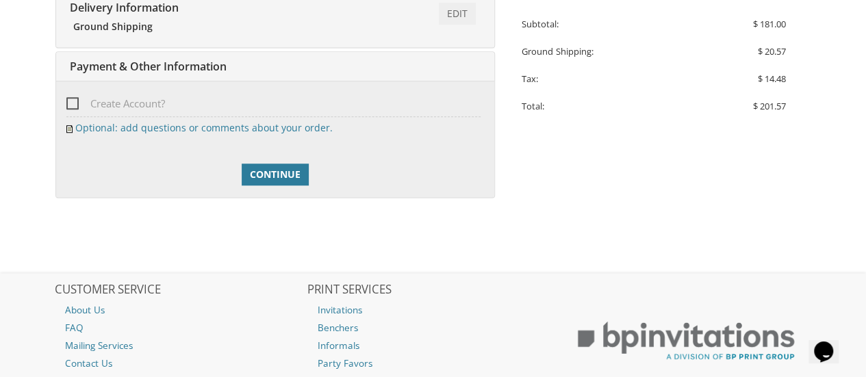
scroll to position [488, 0]
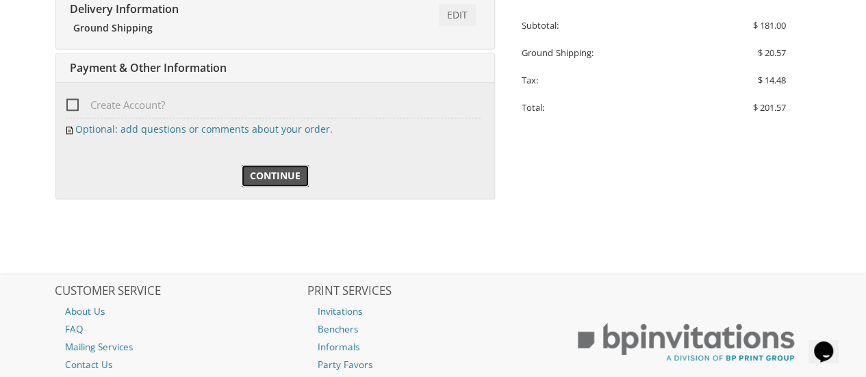
click at [278, 177] on span "Continue" at bounding box center [275, 176] width 51 height 14
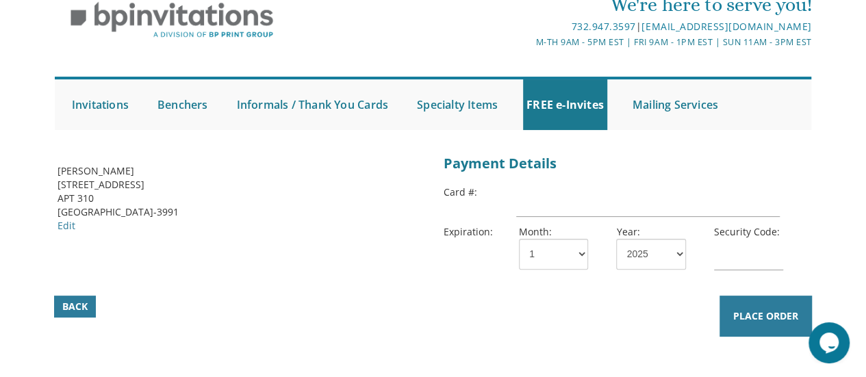
scroll to position [57, 0]
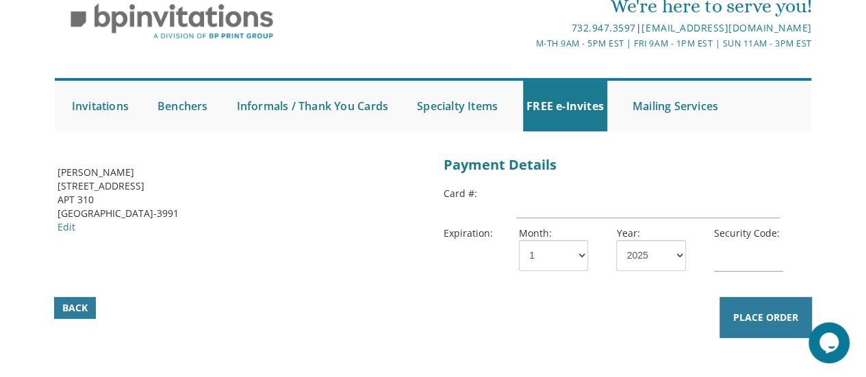
click at [375, 280] on div "Back Place Order" at bounding box center [433, 246] width 788 height 188
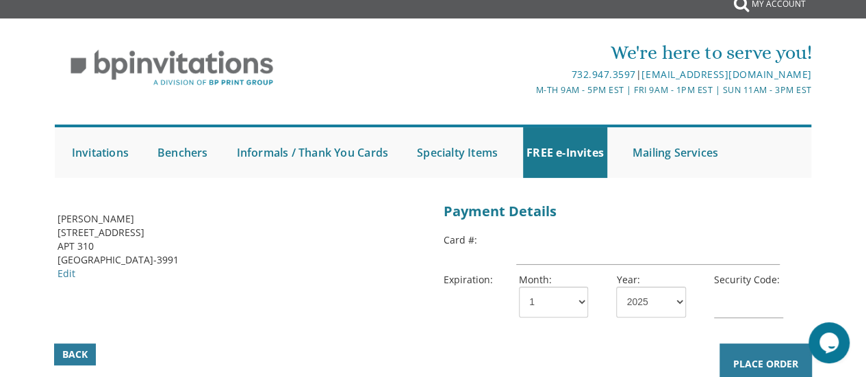
scroll to position [8, 0]
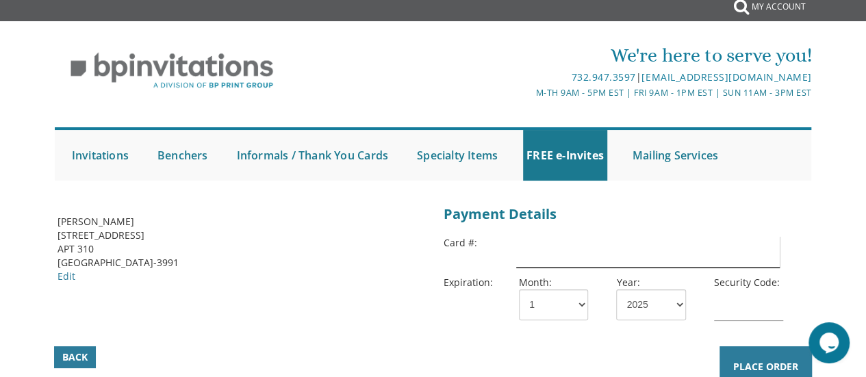
click at [526, 244] on input "text" at bounding box center [647, 251] width 263 height 31
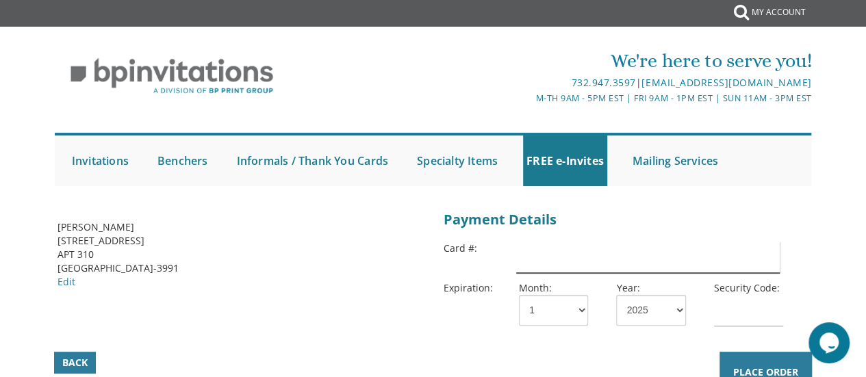
scroll to position [3, 0]
